Goal: Task Accomplishment & Management: Use online tool/utility

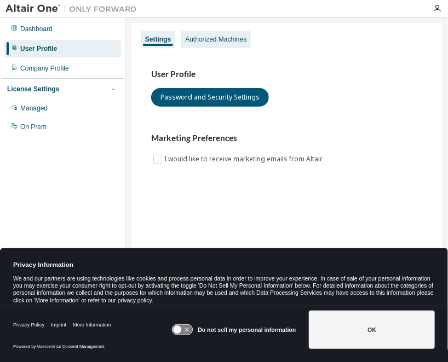
click at [224, 44] on div "Authorized Machines" at bounding box center [216, 40] width 70 height 18
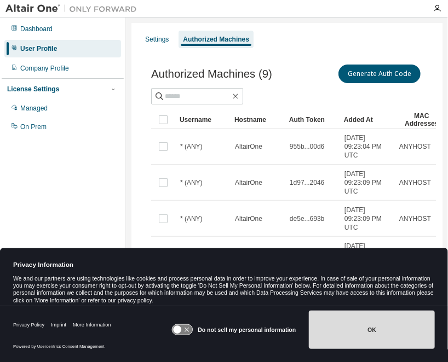
click at [371, 327] on button "OK" at bounding box center [372, 330] width 126 height 38
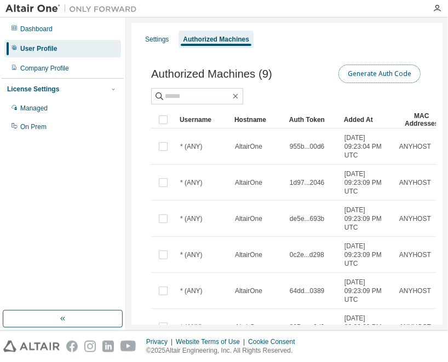
click at [377, 70] on button "Generate Auth Code" at bounding box center [379, 74] width 82 height 19
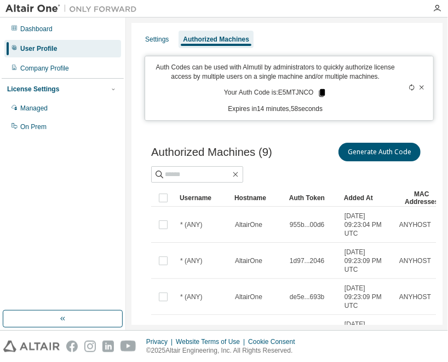
click at [319, 93] on icon at bounding box center [322, 93] width 6 height 8
